Goal: Transaction & Acquisition: Download file/media

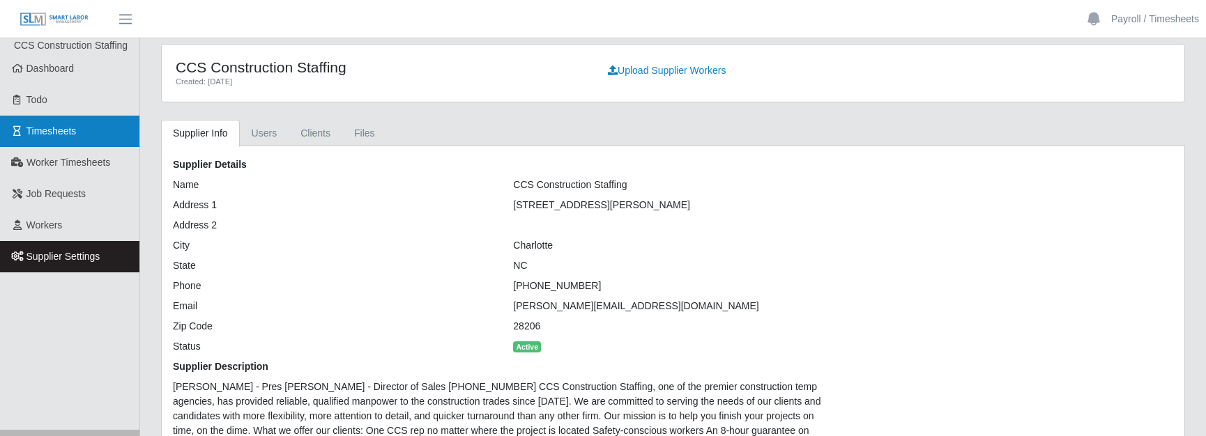
click at [41, 129] on span "Timesheets" at bounding box center [51, 130] width 50 height 11
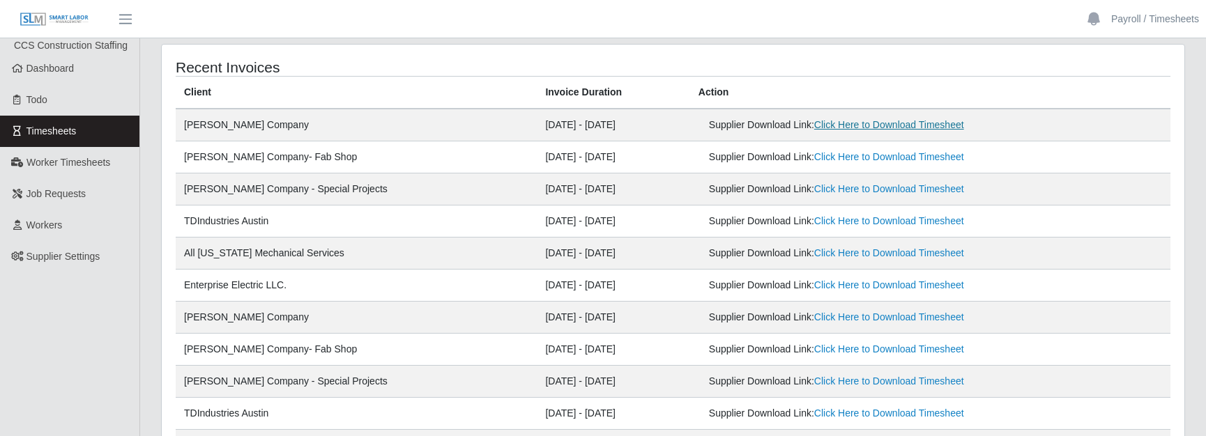
click at [895, 128] on link "Click Here to Download Timesheet" at bounding box center [889, 124] width 150 height 11
click at [897, 156] on link "Click Here to Download Timesheet" at bounding box center [889, 156] width 150 height 11
click at [839, 191] on link "Click Here to Download Timesheet" at bounding box center [889, 188] width 150 height 11
click at [814, 221] on link "Click Here to Download Timesheet" at bounding box center [889, 220] width 150 height 11
click at [818, 245] on td "Supplier Download Link: Click Here to Download Timesheet" at bounding box center [930, 254] width 480 height 32
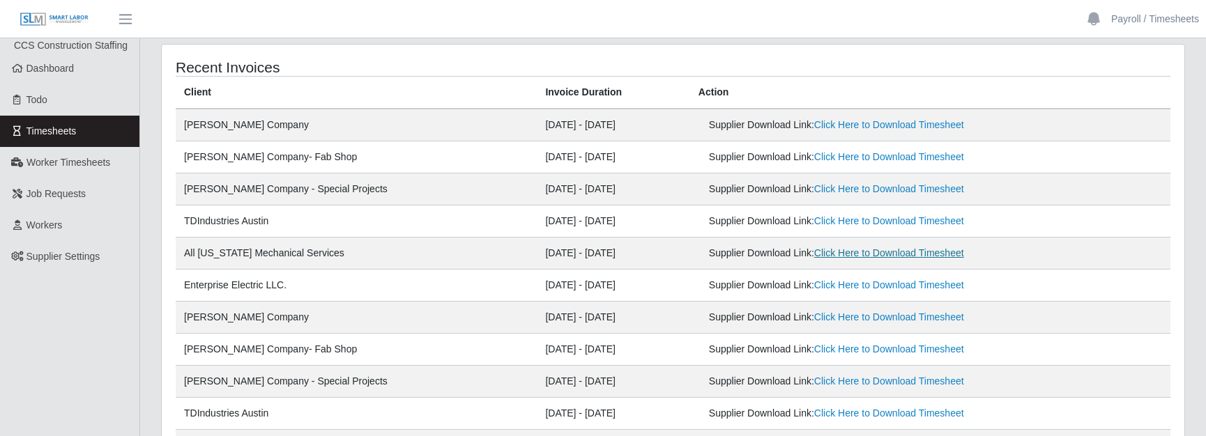
click at [822, 252] on link "Click Here to Download Timesheet" at bounding box center [889, 252] width 150 height 11
click at [854, 286] on link "Click Here to Download Timesheet" at bounding box center [889, 285] width 150 height 11
